Goal: Check status: Check status

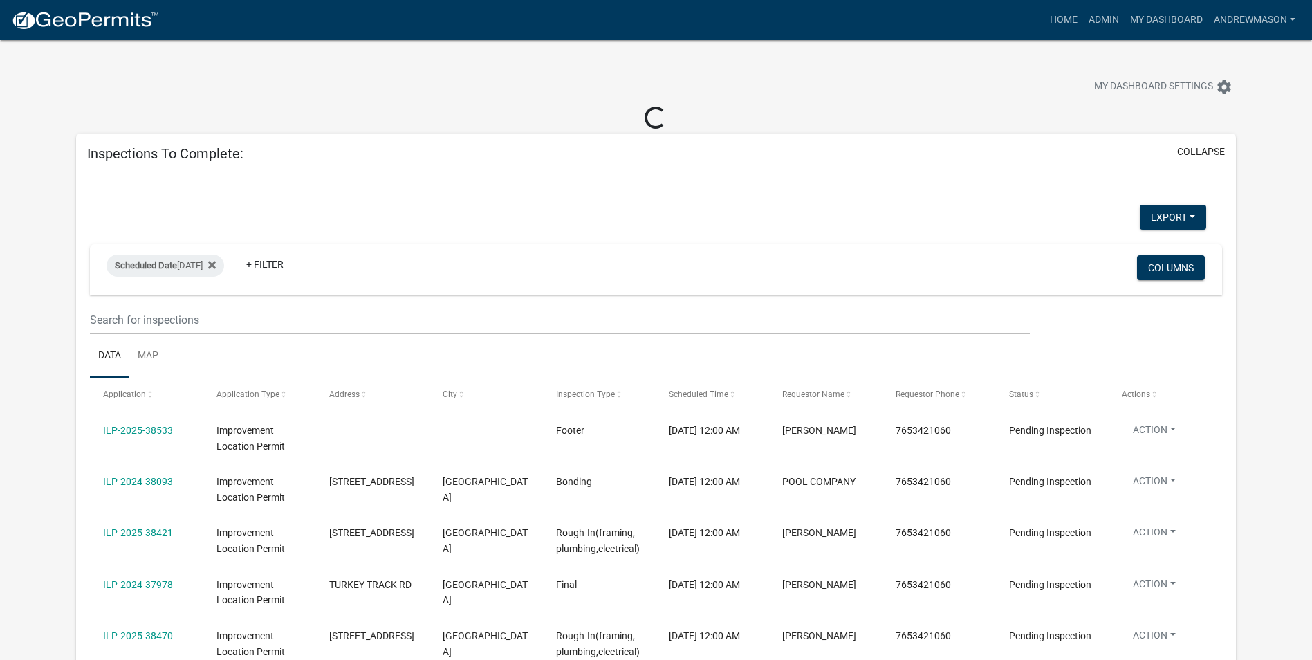
select select "3: 100"
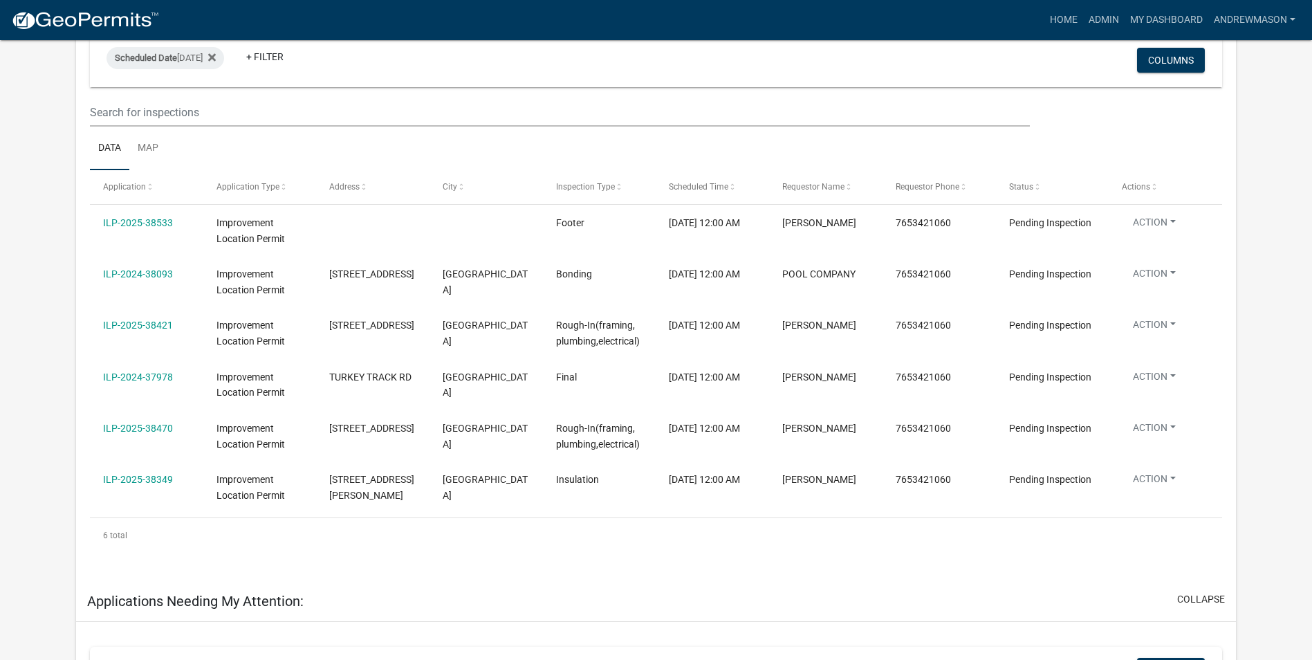
scroll to position [207, 0]
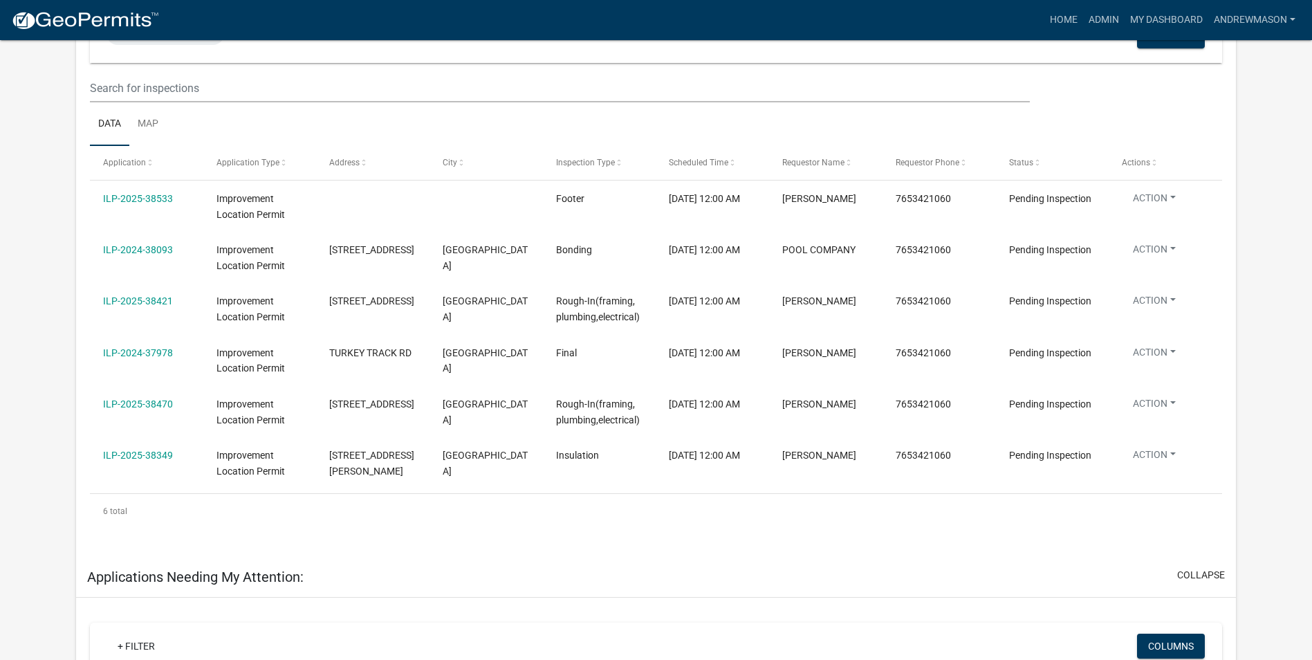
click at [143, 400] on link "ILP-2025-38470" at bounding box center [138, 403] width 70 height 11
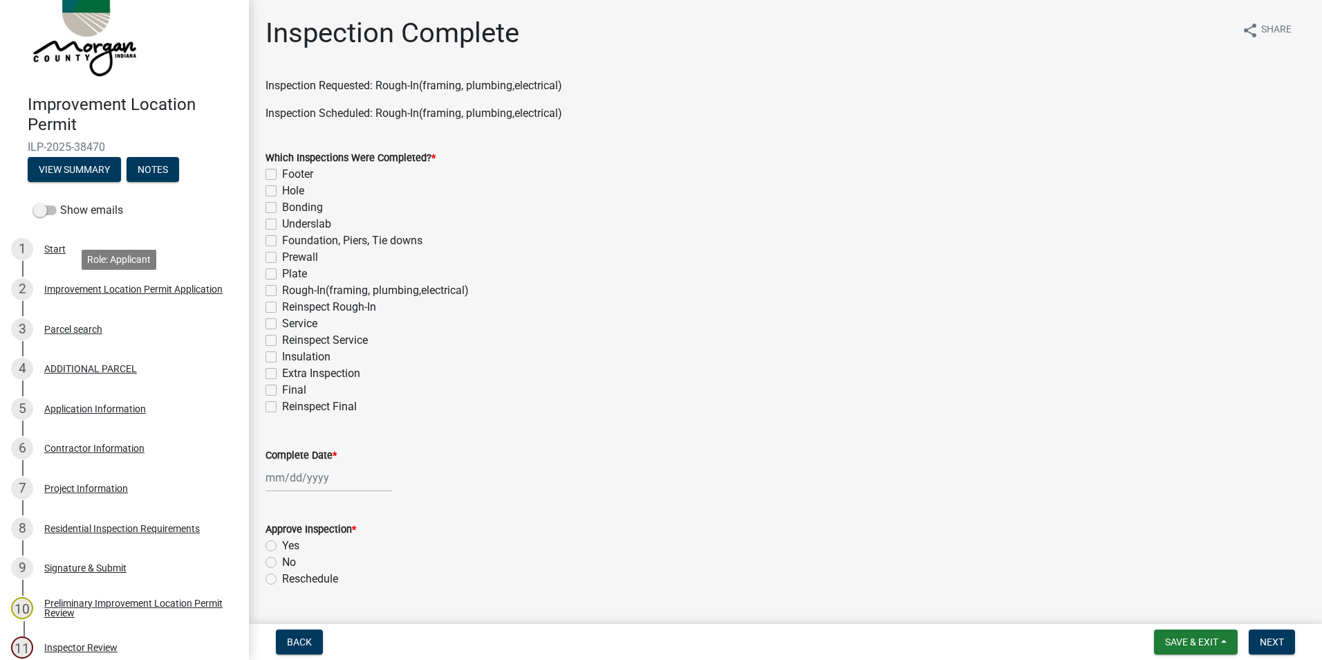
scroll to position [69, 0]
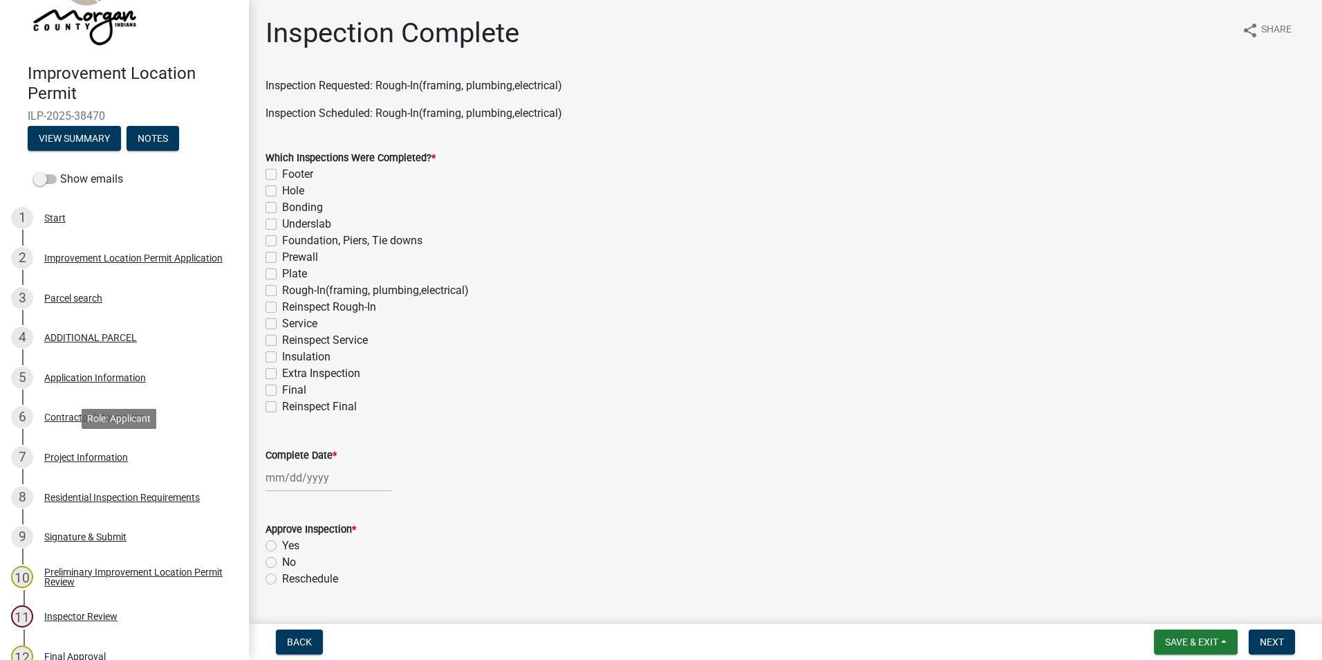
click at [98, 456] on div "Project Information" at bounding box center [86, 457] width 84 height 10
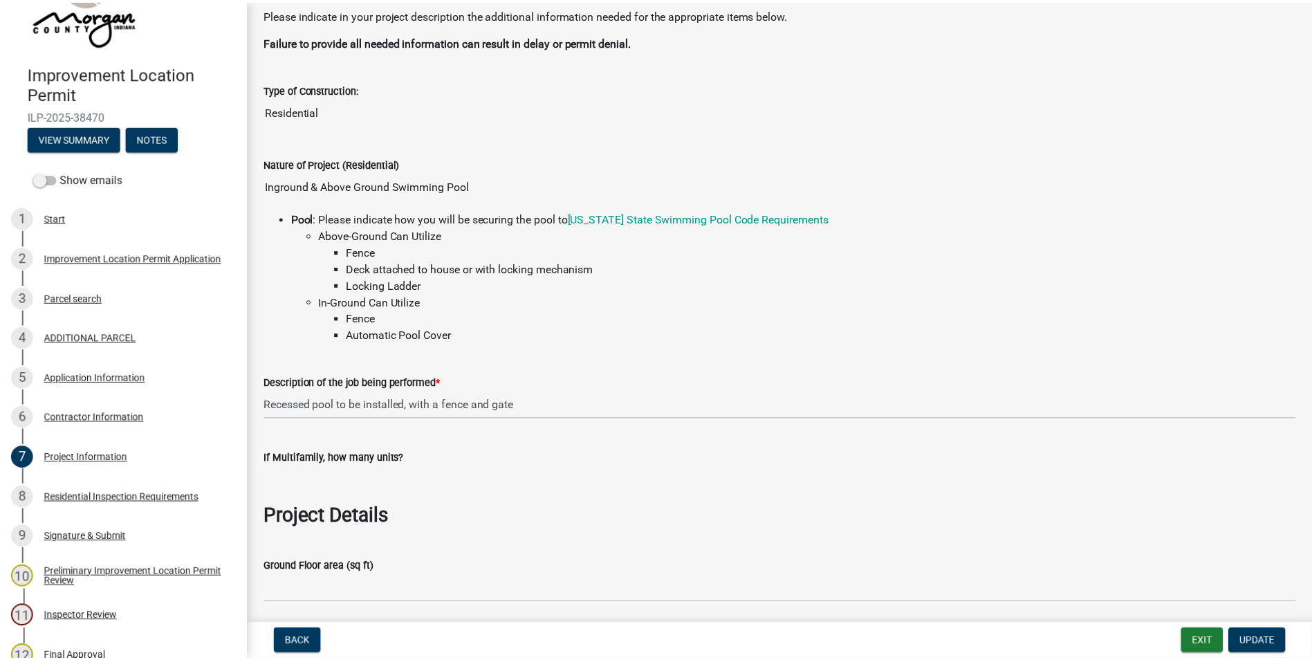
scroll to position [0, 0]
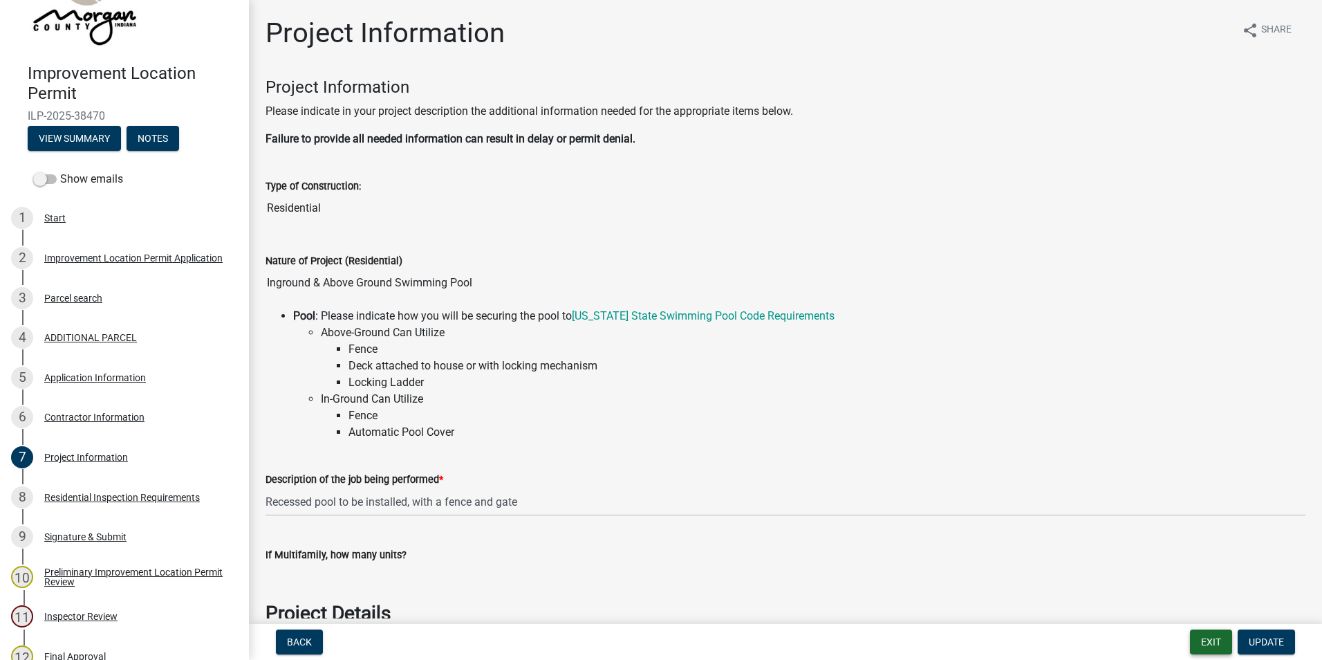
click at [1217, 634] on button "Exit" at bounding box center [1211, 641] width 42 height 25
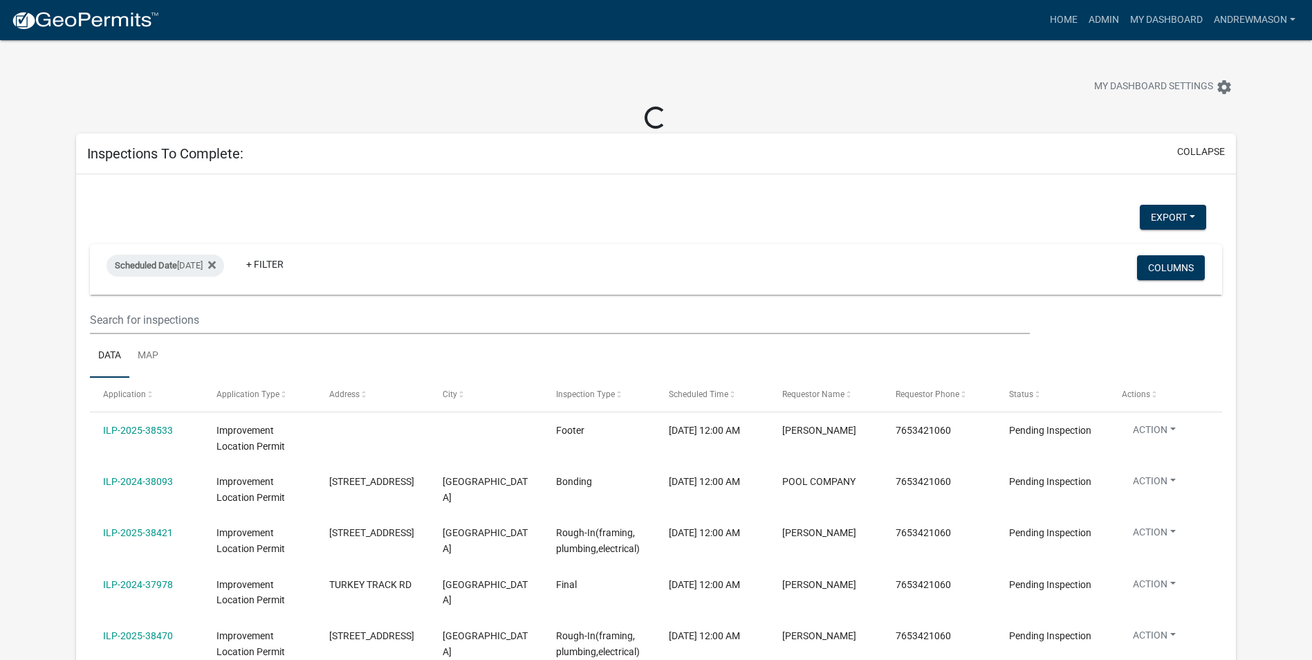
select select "3: 100"
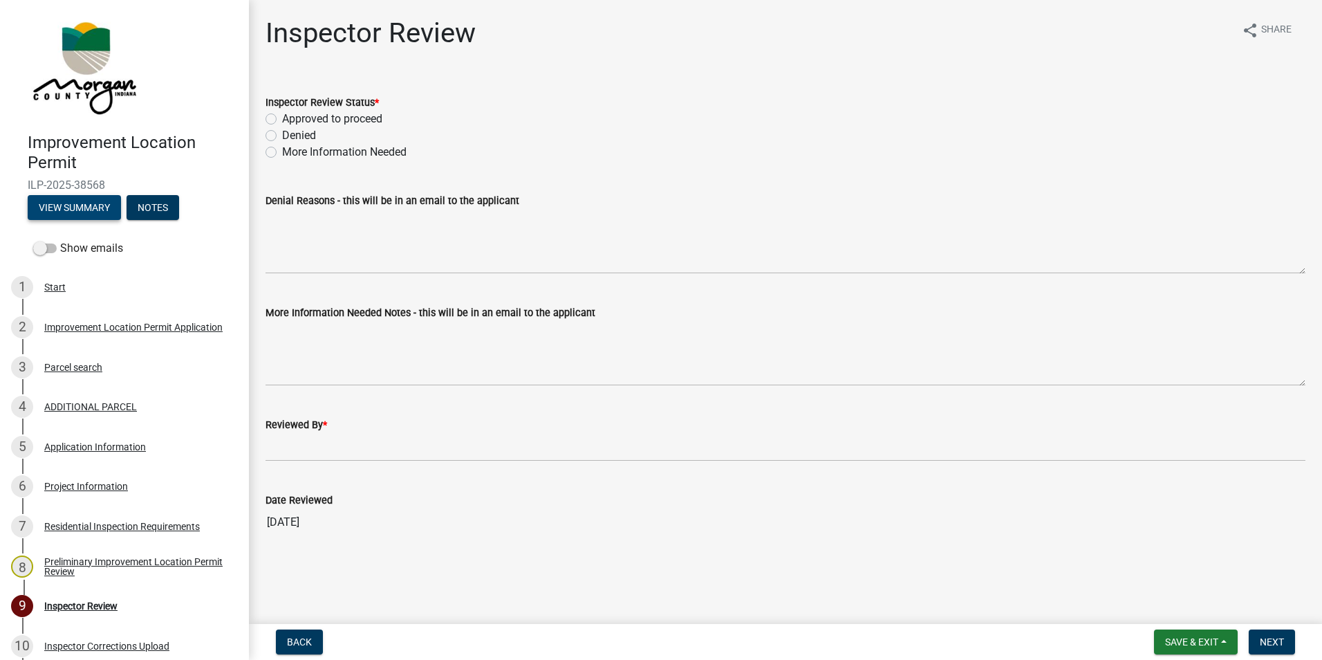
click at [92, 203] on button "View Summary" at bounding box center [74, 207] width 93 height 25
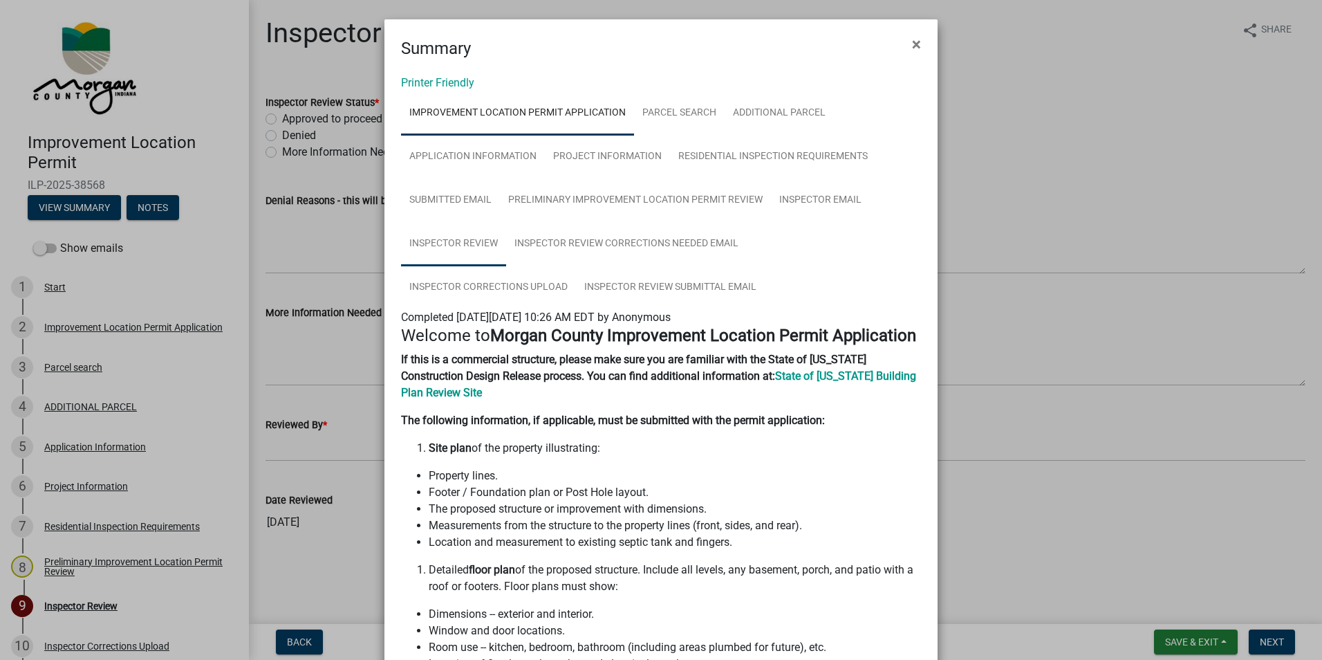
click at [421, 239] on link "Inspector Review" at bounding box center [453, 244] width 105 height 44
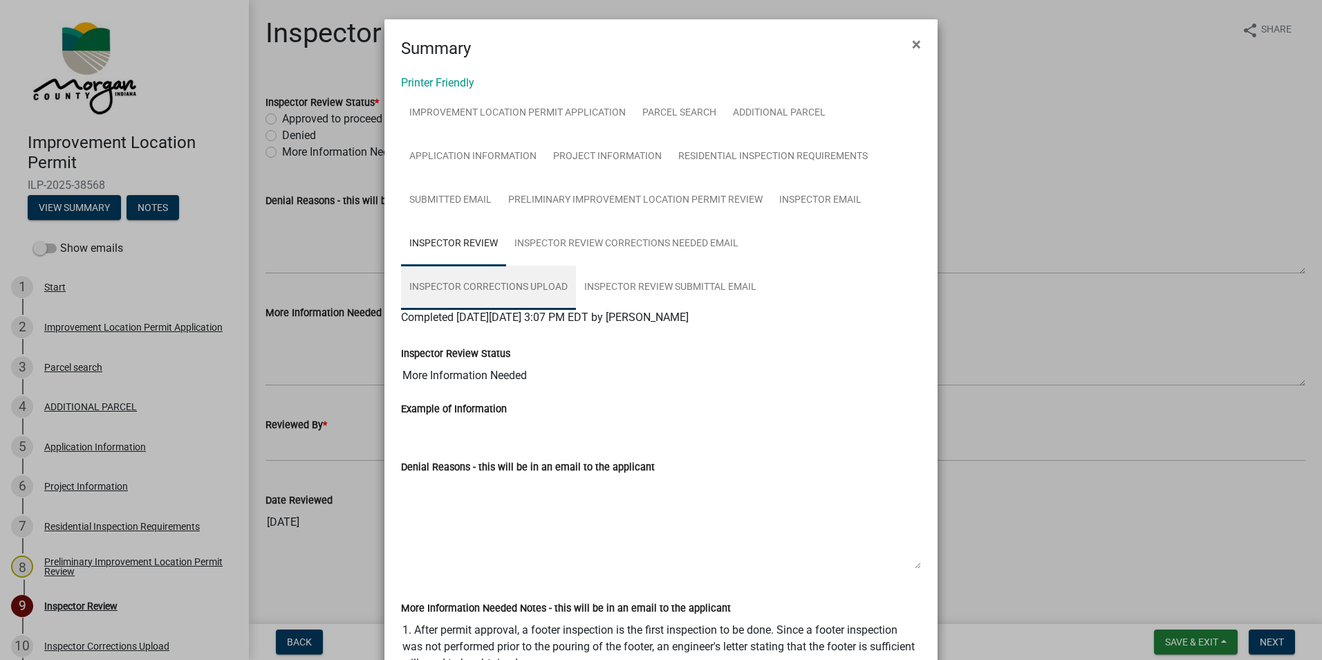
click at [576, 265] on link "Inspector Corrections Upload" at bounding box center [488, 287] width 175 height 44
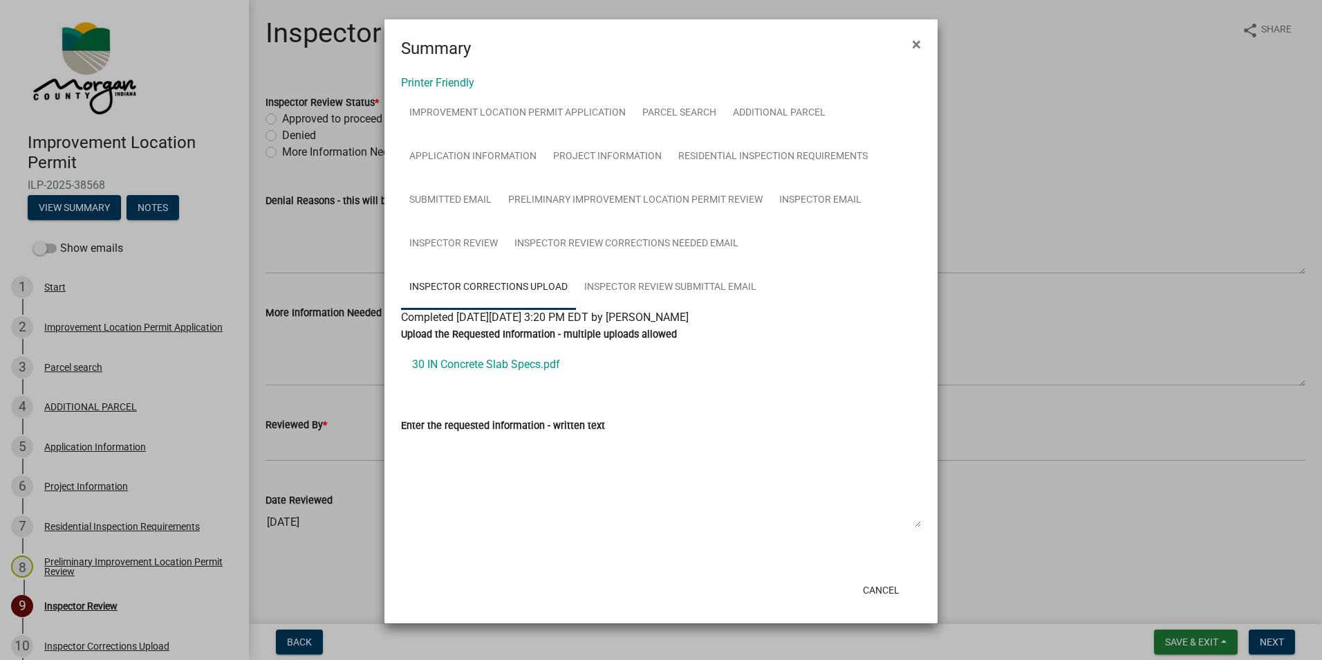
click at [534, 365] on link "30 IN Concrete Slab Specs.pdf" at bounding box center [661, 364] width 520 height 33
click at [920, 41] on span "×" at bounding box center [916, 44] width 9 height 19
